Goal: Information Seeking & Learning: Learn about a topic

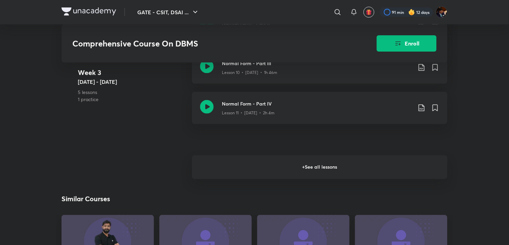
scroll to position [717, 0]
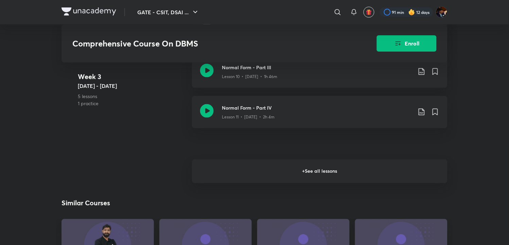
click at [287, 177] on h6 "+ See all lessons" at bounding box center [319, 172] width 255 height 24
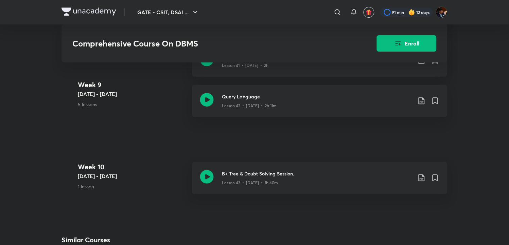
scroll to position [2226, 0]
